Goal: Information Seeking & Learning: Learn about a topic

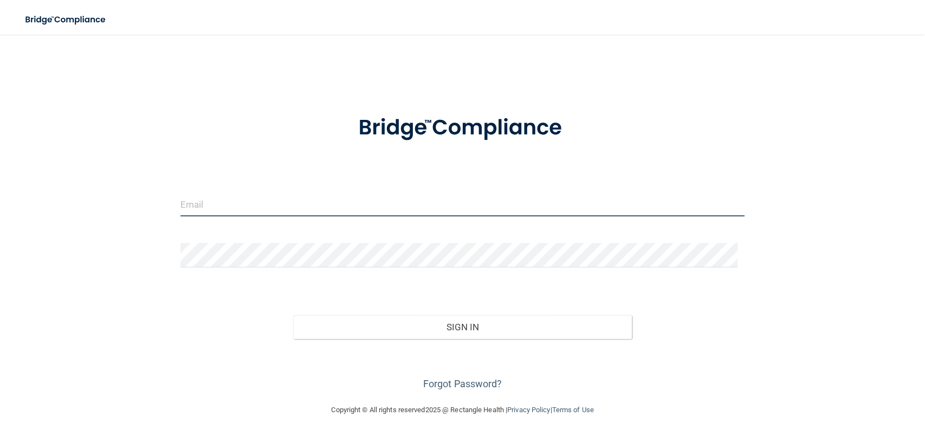
click at [289, 194] on input "email" at bounding box center [463, 204] width 564 height 24
type input "[EMAIL_ADDRESS][PERSON_NAME][DOMAIN_NAME]"
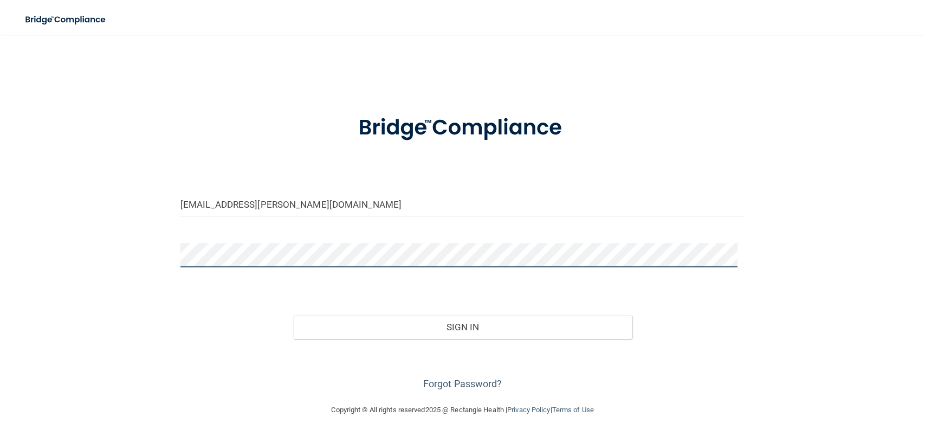
click at [293, 315] on button "Sign In" at bounding box center [462, 327] width 339 height 24
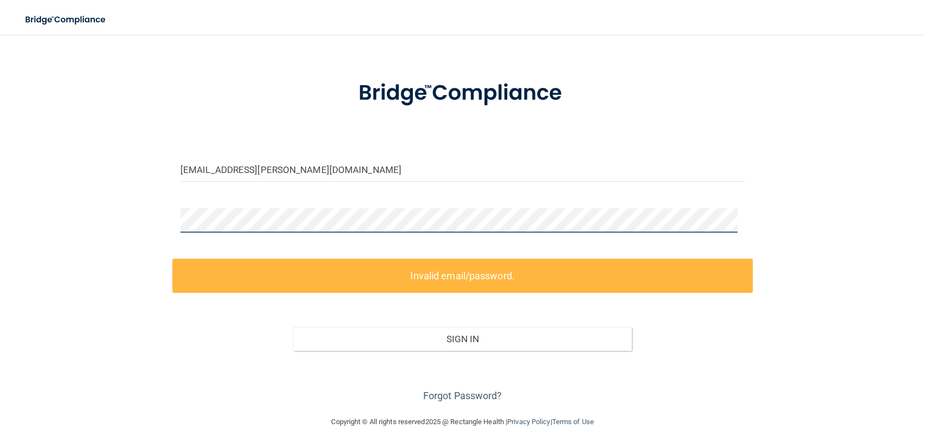
scroll to position [54, 0]
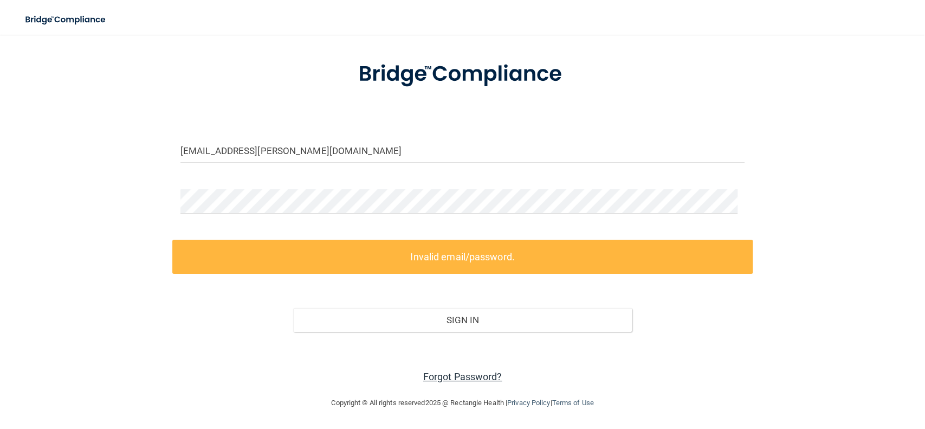
click at [460, 378] on link "Forgot Password?" at bounding box center [462, 376] width 79 height 11
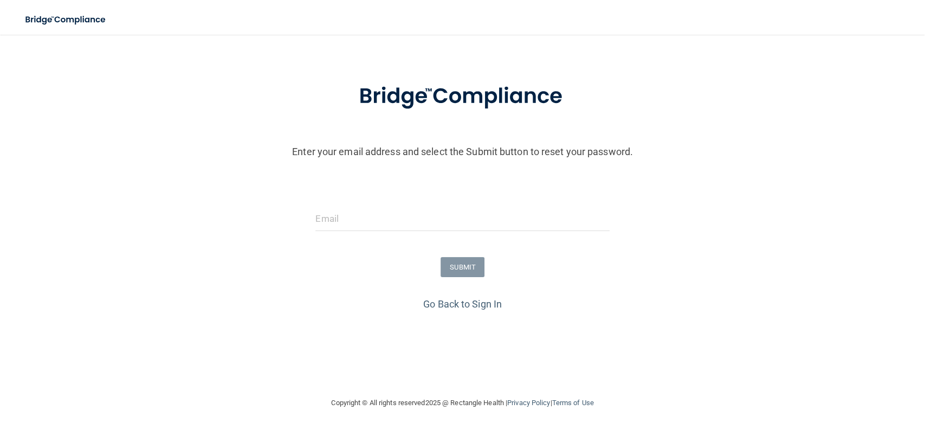
scroll to position [31, 0]
click at [356, 211] on input "email" at bounding box center [462, 219] width 294 height 24
type input "[EMAIL_ADDRESS][PERSON_NAME][DOMAIN_NAME]"
click at [451, 265] on button "SUBMIT" at bounding box center [463, 267] width 44 height 20
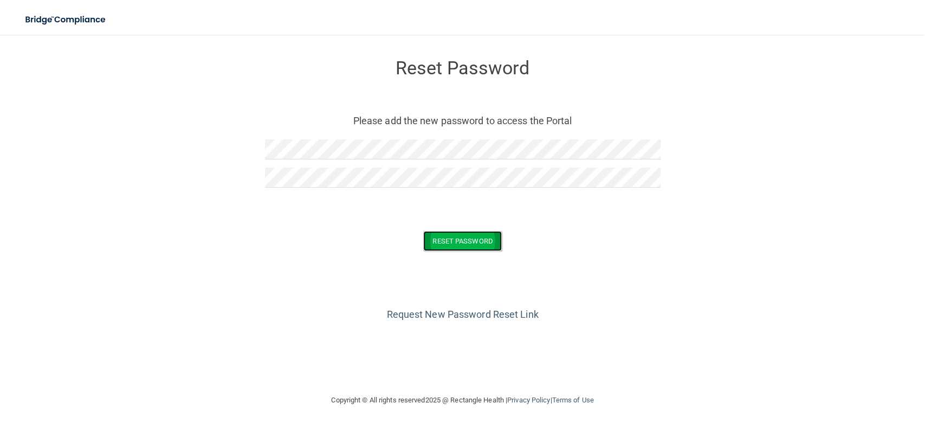
click at [493, 245] on button "Reset Password" at bounding box center [462, 241] width 78 height 20
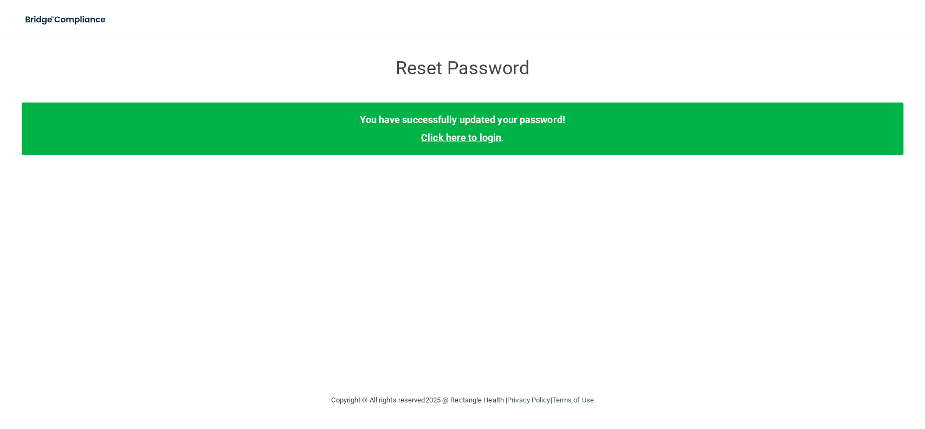
click at [473, 139] on link "Click here to login" at bounding box center [461, 137] width 80 height 11
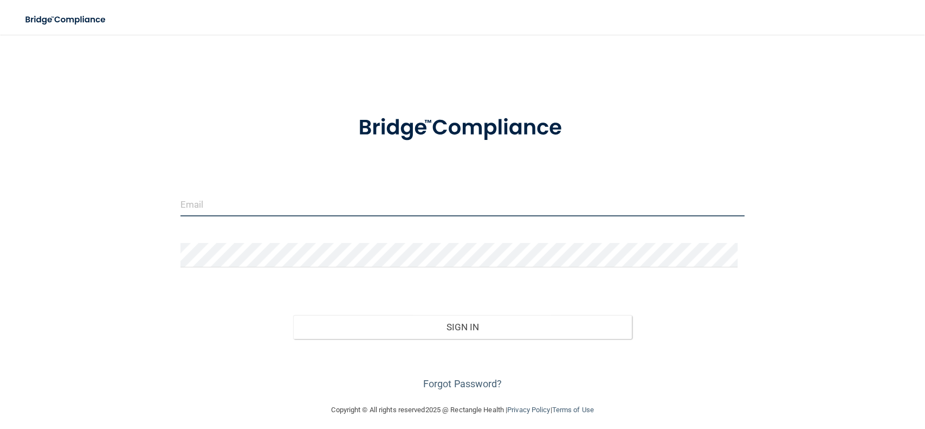
click at [299, 206] on input "email" at bounding box center [463, 204] width 564 height 24
type input "[EMAIL_ADDRESS][PERSON_NAME][DOMAIN_NAME]"
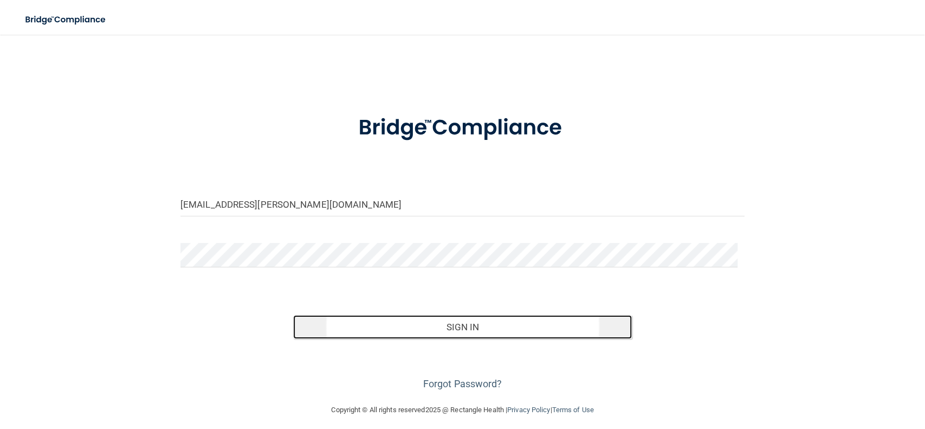
click at [458, 320] on button "Sign In" at bounding box center [462, 327] width 339 height 24
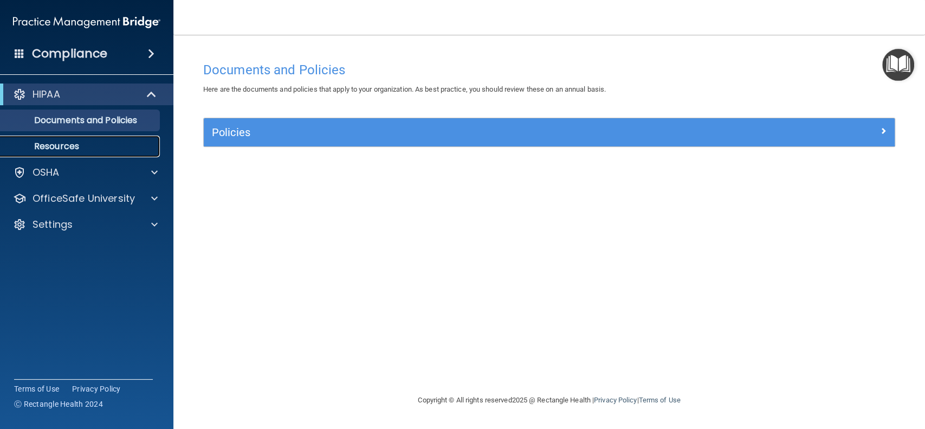
click at [33, 146] on p "Resources" at bounding box center [81, 146] width 148 height 11
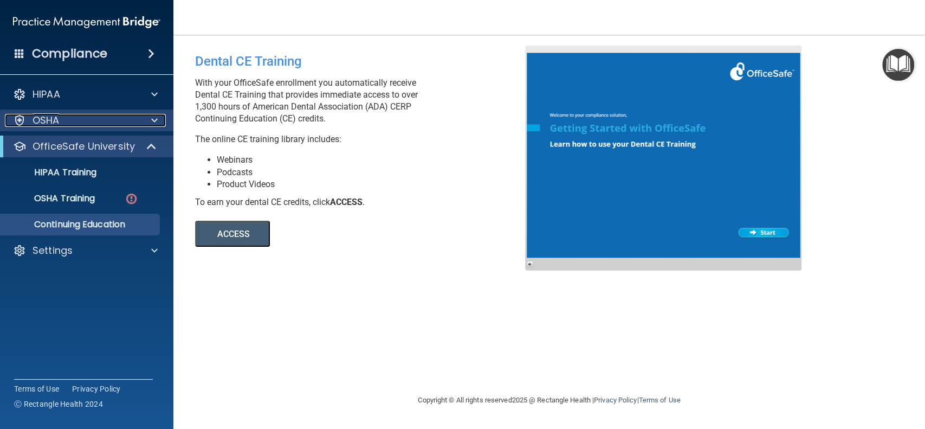
click at [153, 119] on span at bounding box center [154, 120] width 7 height 13
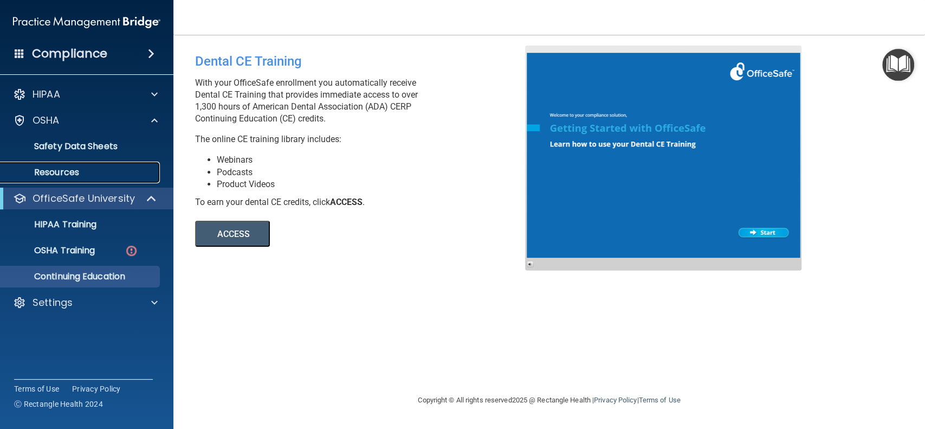
click at [48, 167] on p "Resources" at bounding box center [81, 172] width 148 height 11
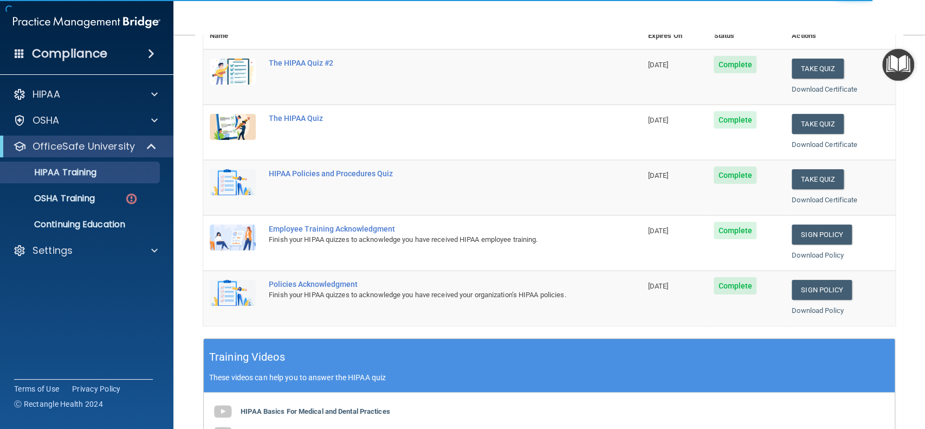
scroll to position [144, 0]
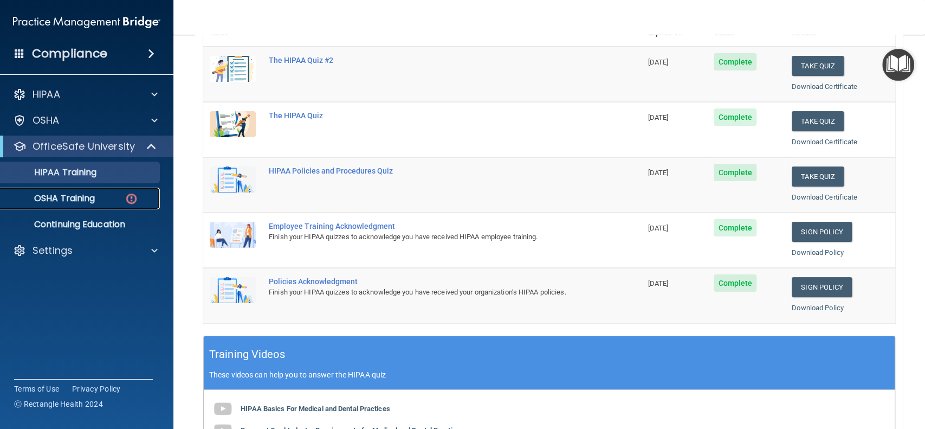
click at [67, 198] on p "OSHA Training" at bounding box center [51, 198] width 88 height 11
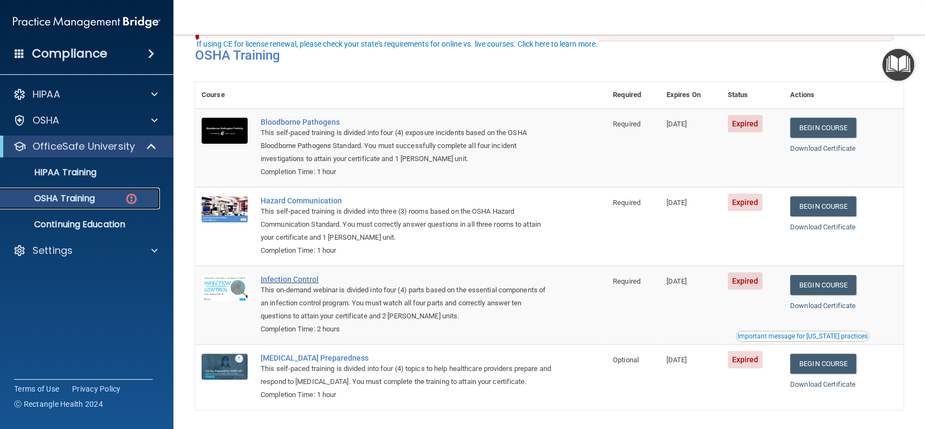
scroll to position [72, 0]
